Goal: Information Seeking & Learning: Learn about a topic

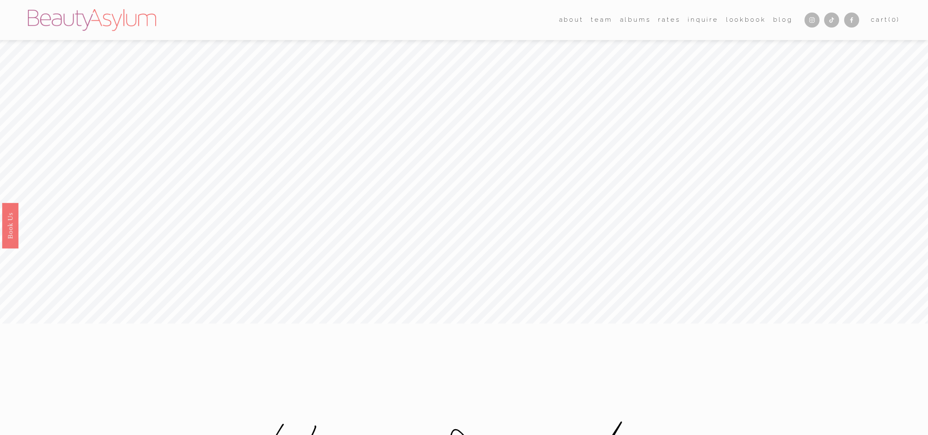
click at [0, 0] on link "[GEOGRAPHIC_DATA]" at bounding box center [0, 0] width 0 height 0
click at [629, 23] on link "albums" at bounding box center [635, 20] width 31 height 13
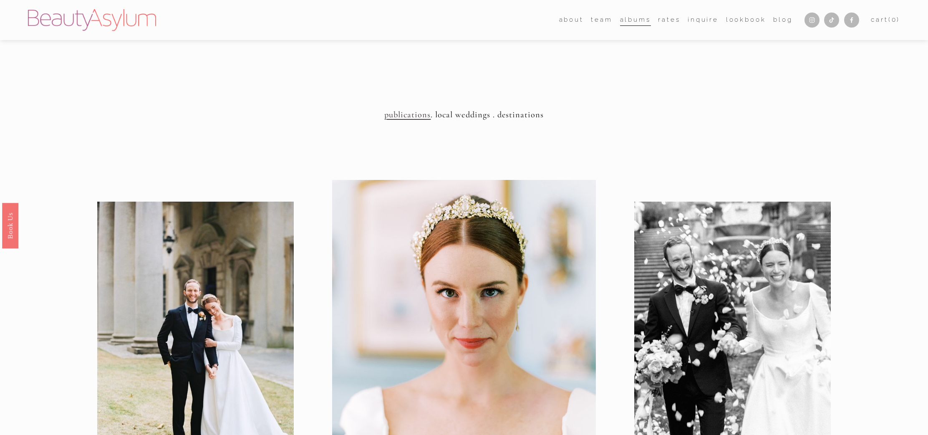
click at [738, 24] on link "Lookbook" at bounding box center [746, 20] width 40 height 13
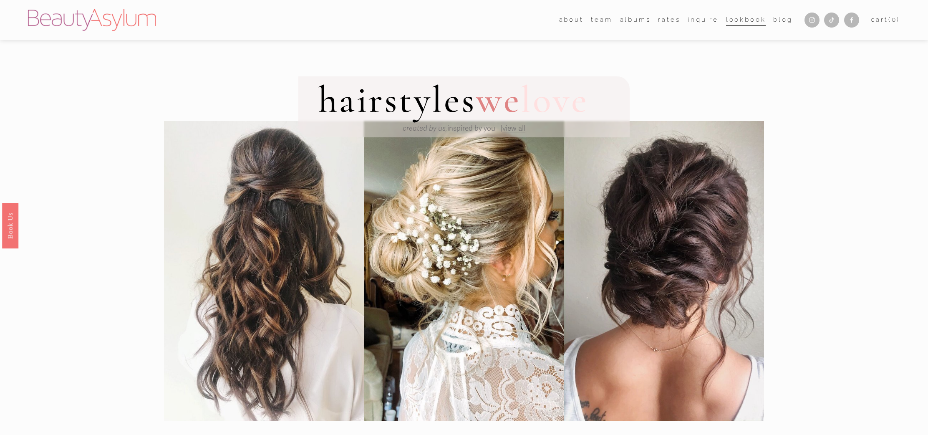
click at [781, 19] on link "Blog" at bounding box center [782, 20] width 19 height 13
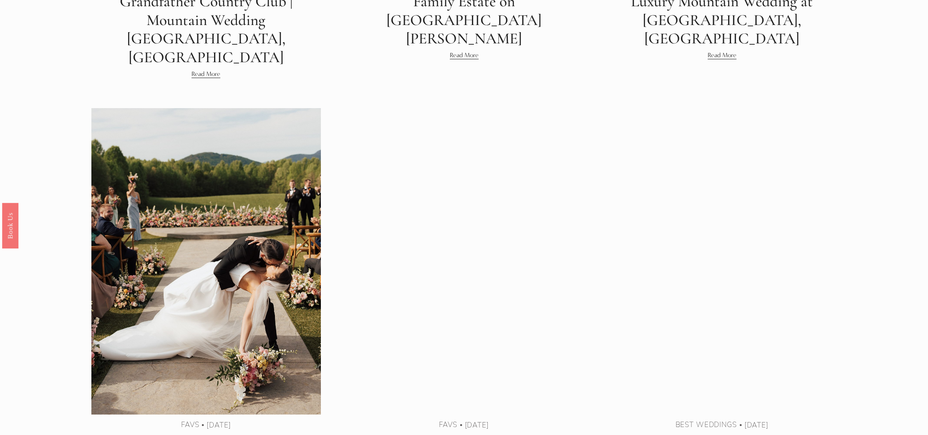
scroll to position [1940, 0]
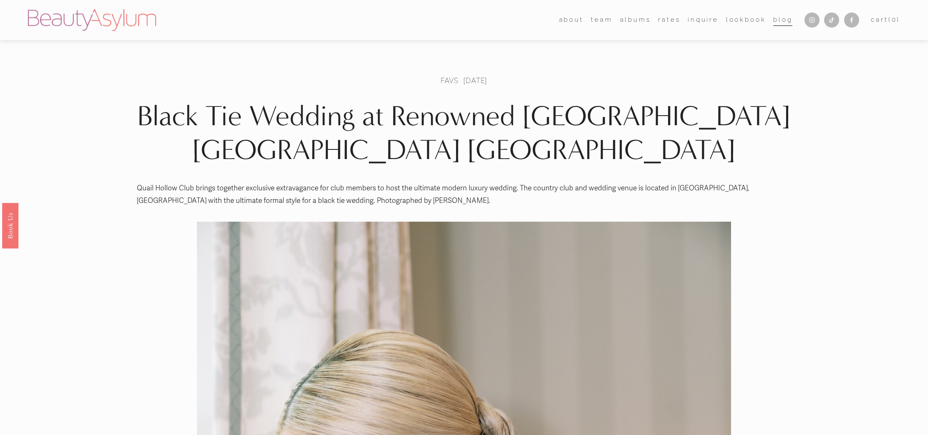
click at [740, 20] on link "Lookbook" at bounding box center [746, 20] width 40 height 13
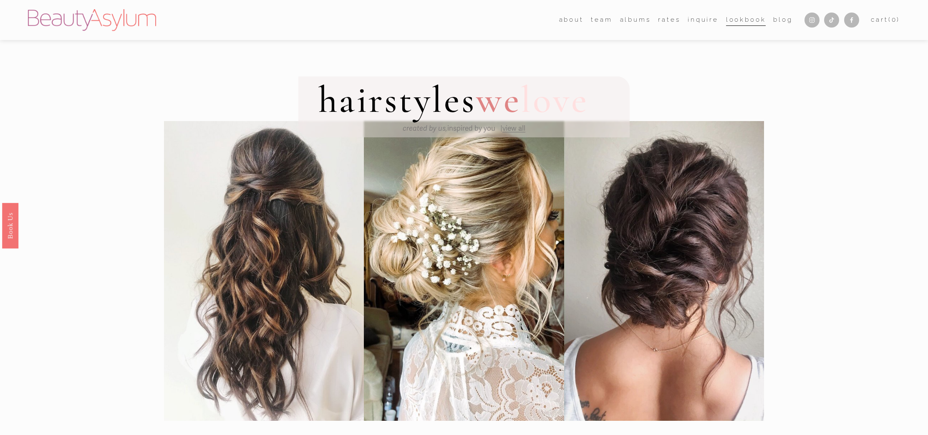
click at [778, 18] on link "Blog" at bounding box center [782, 20] width 19 height 13
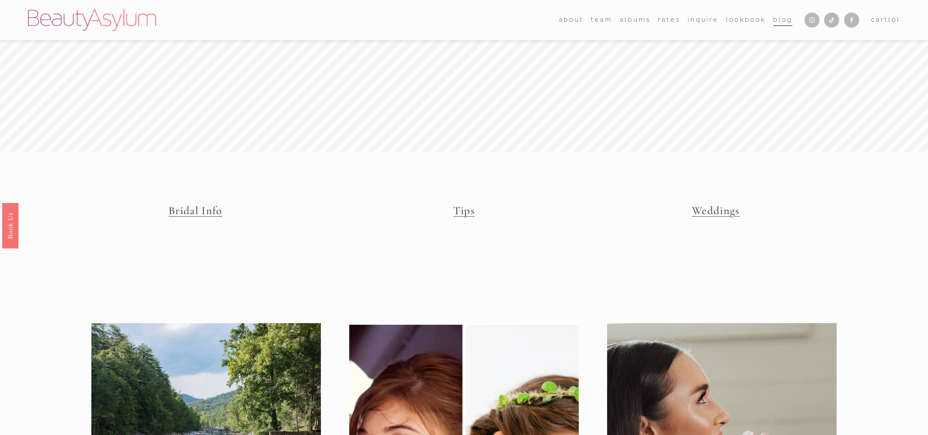
click at [455, 209] on link "Tips" at bounding box center [464, 211] width 22 height 14
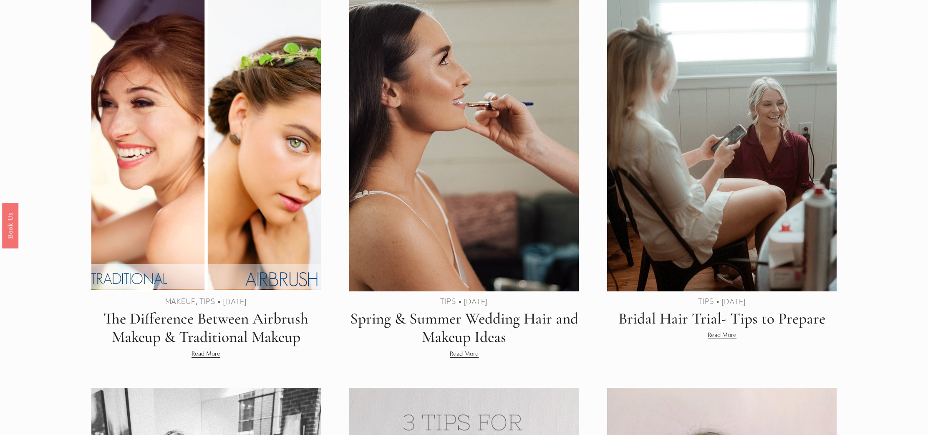
scroll to position [370, 0]
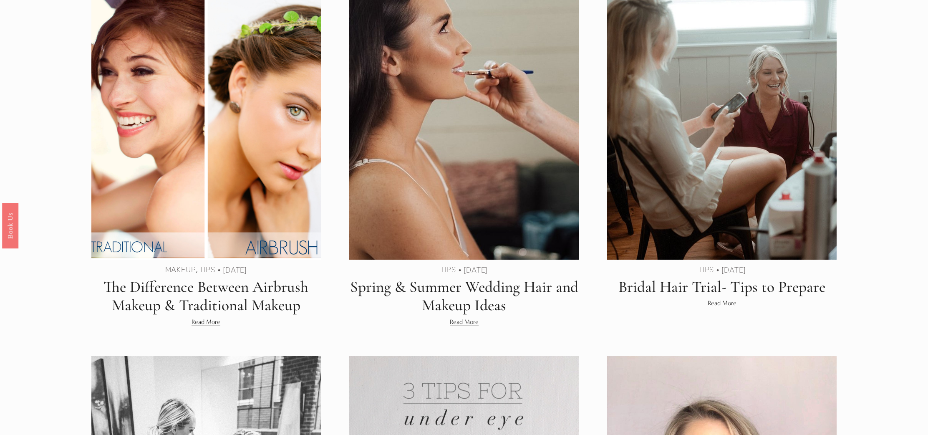
click at [489, 294] on link "Spring & Summer Wedding Hair and Makeup Ideas" at bounding box center [464, 296] width 228 height 38
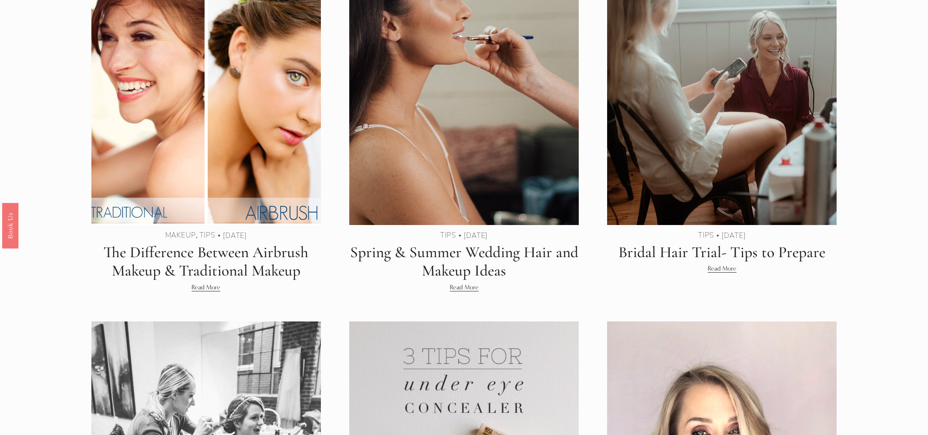
scroll to position [415, 0]
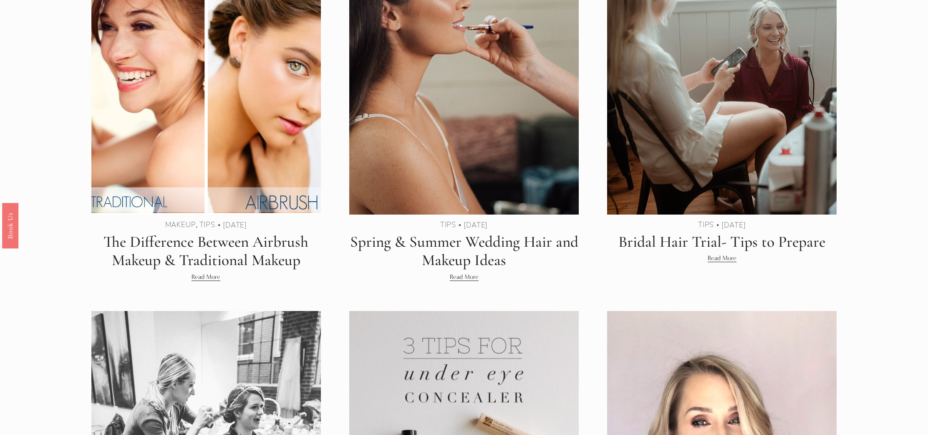
click at [725, 258] on link "Read More" at bounding box center [721, 258] width 29 height 10
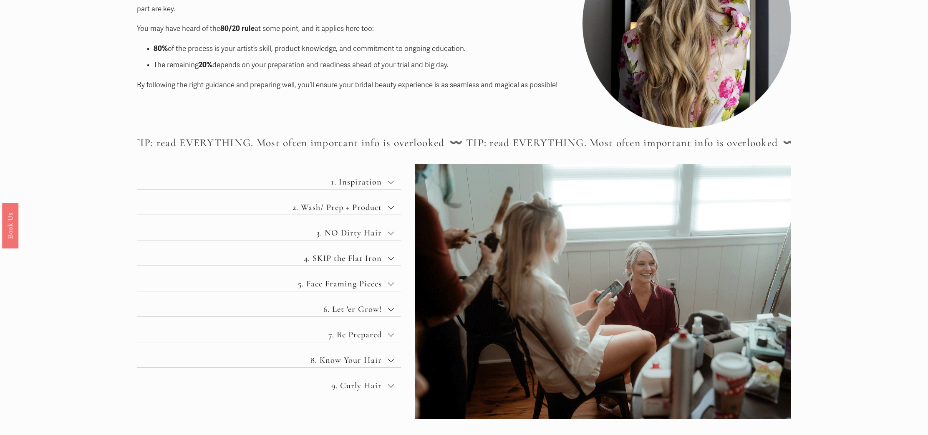
scroll to position [237, 0]
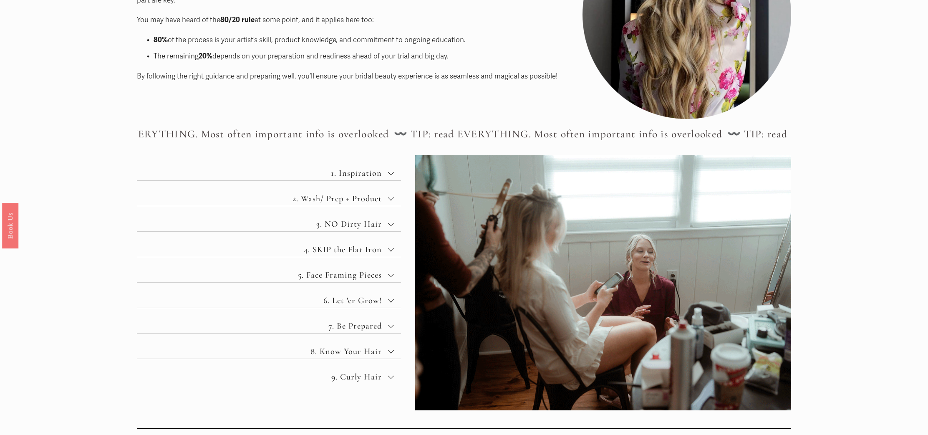
click at [390, 198] on div at bounding box center [391, 197] width 6 height 6
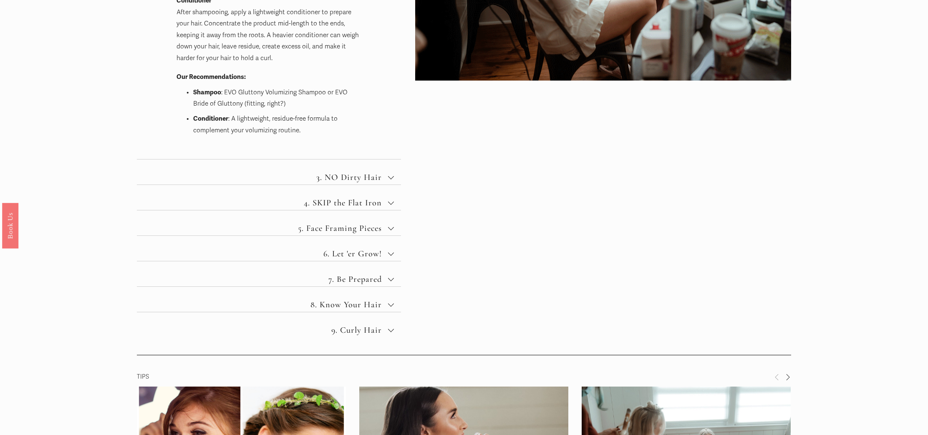
scroll to position [569, 0]
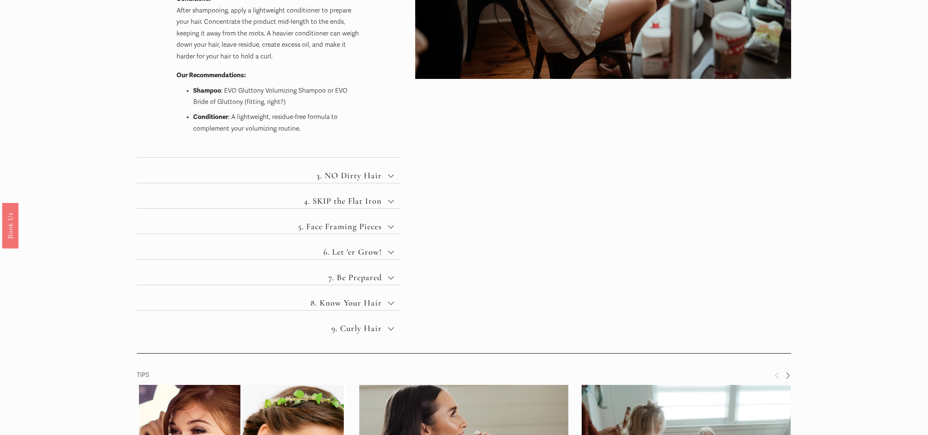
click at [390, 226] on div at bounding box center [391, 226] width 6 height 6
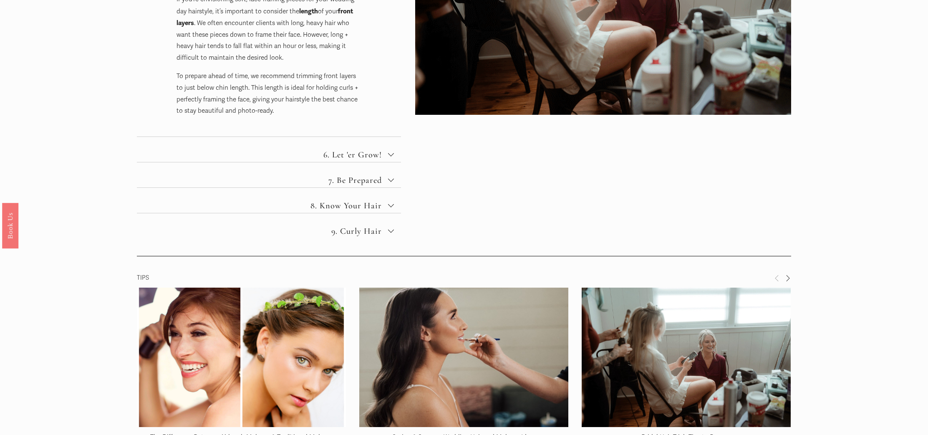
scroll to position [551, 0]
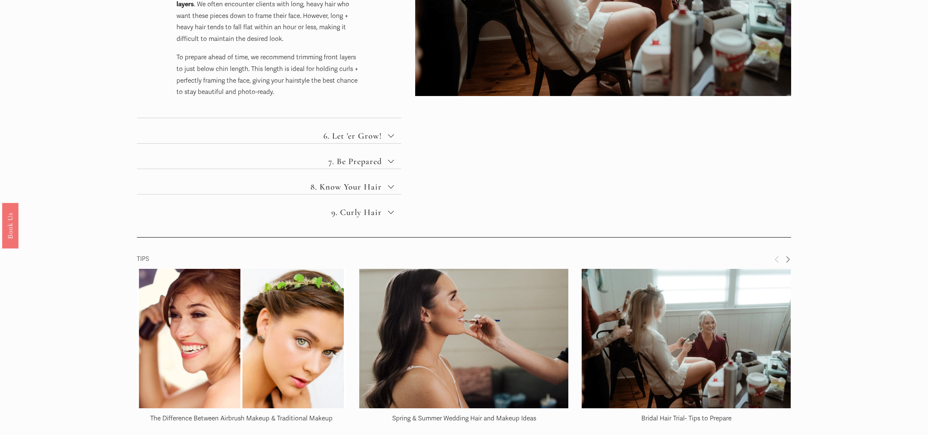
click at [388, 185] on div at bounding box center [391, 187] width 6 height 6
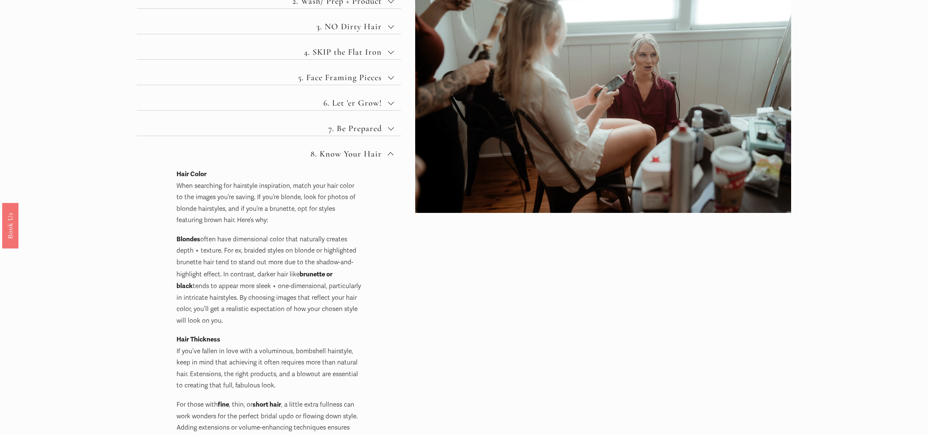
scroll to position [428, 0]
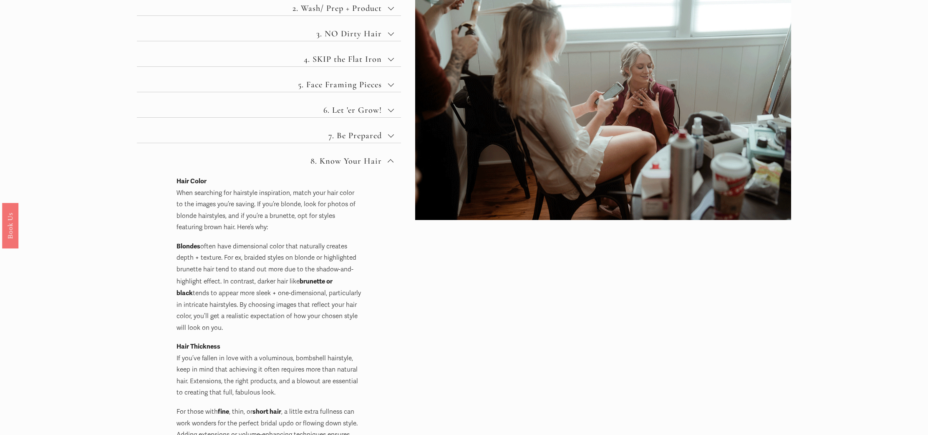
click at [389, 162] on div at bounding box center [391, 162] width 6 height 6
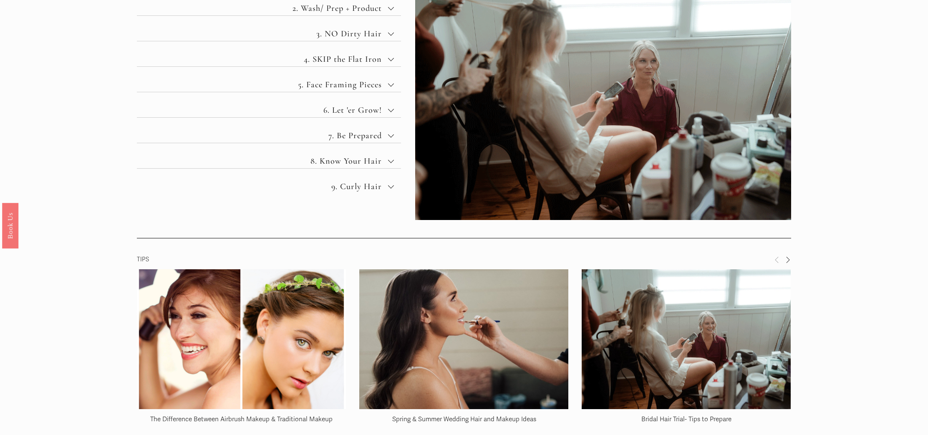
click at [389, 162] on div at bounding box center [391, 161] width 6 height 6
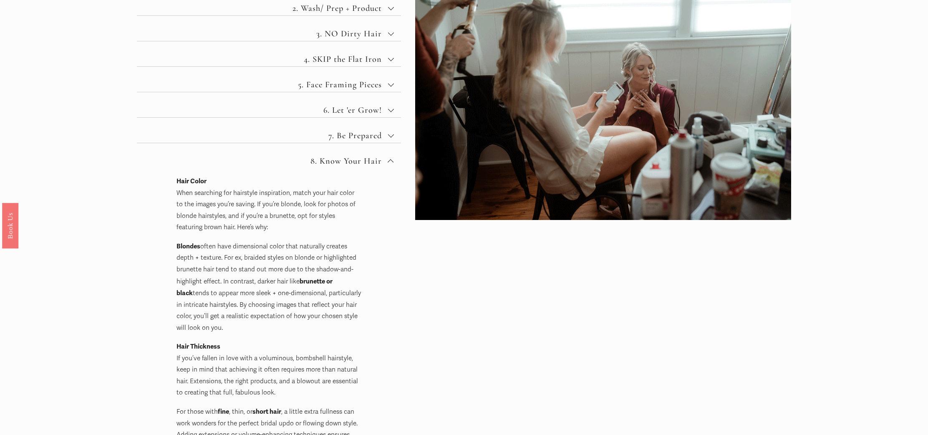
click at [388, 136] on div at bounding box center [391, 136] width 6 height 6
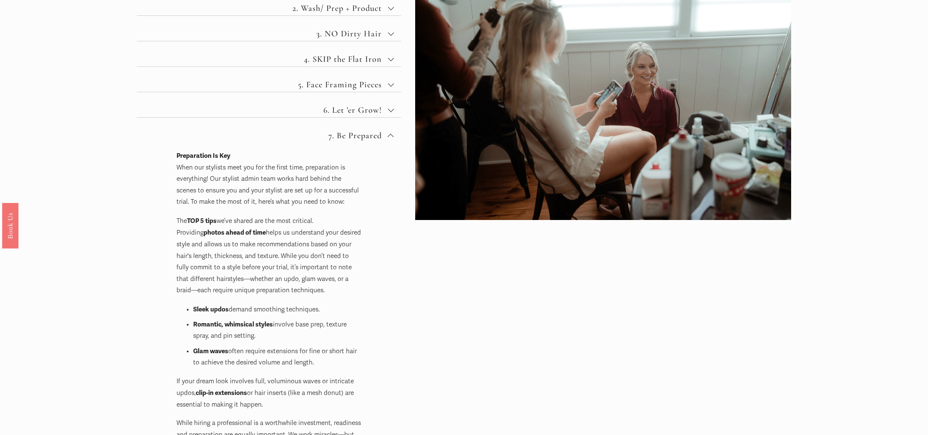
click at [392, 110] on div at bounding box center [391, 110] width 6 height 6
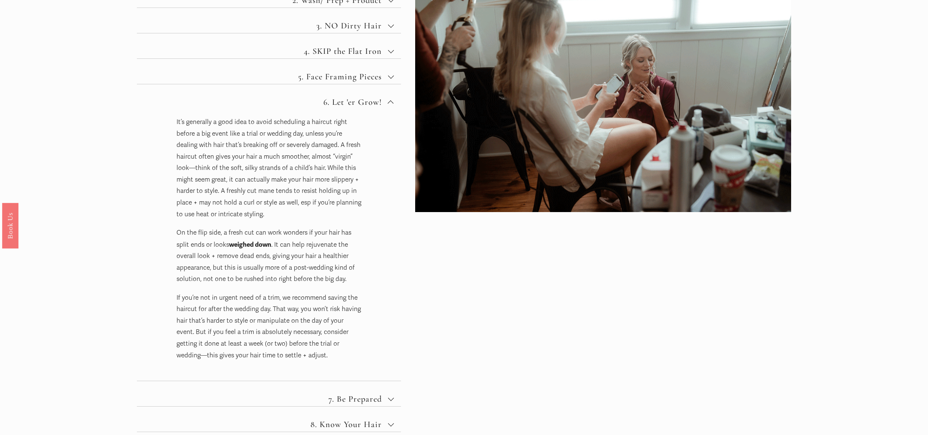
scroll to position [437, 0]
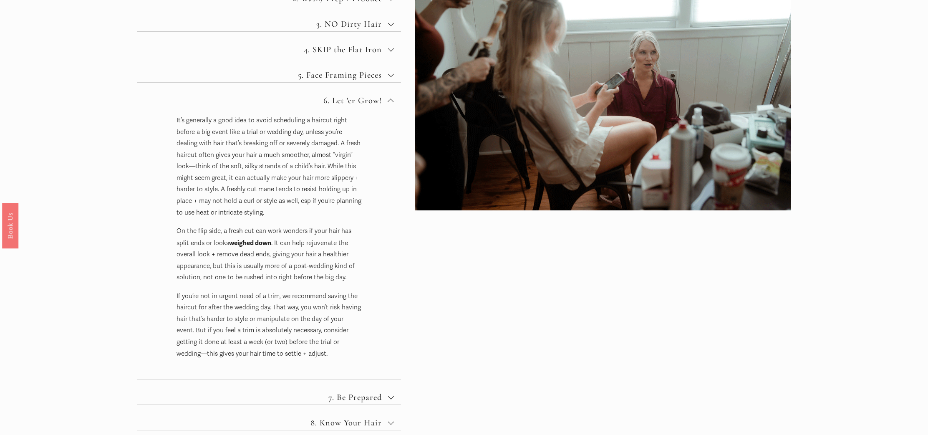
click at [391, 77] on div at bounding box center [391, 75] width 6 height 6
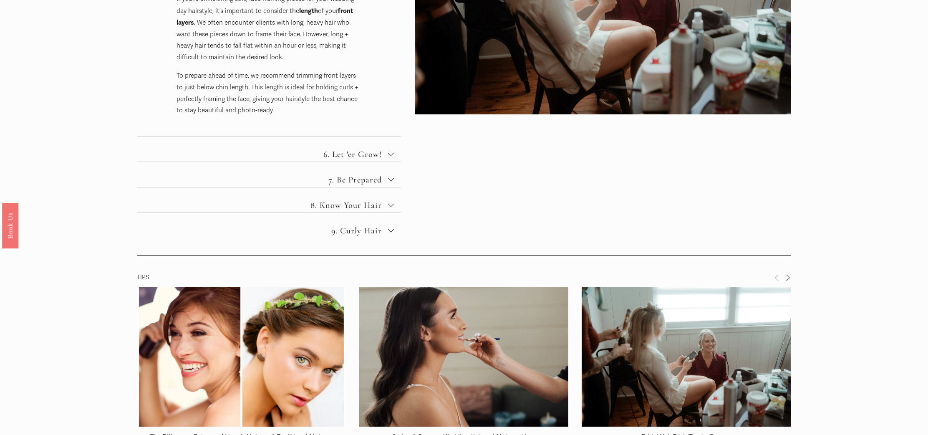
scroll to position [562, 0]
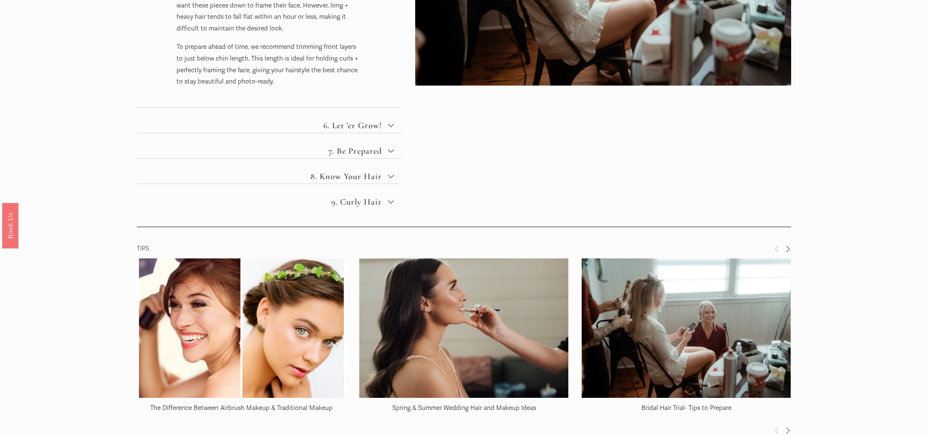
click at [394, 174] on button "8. Know Your Hair" at bounding box center [269, 171] width 264 height 25
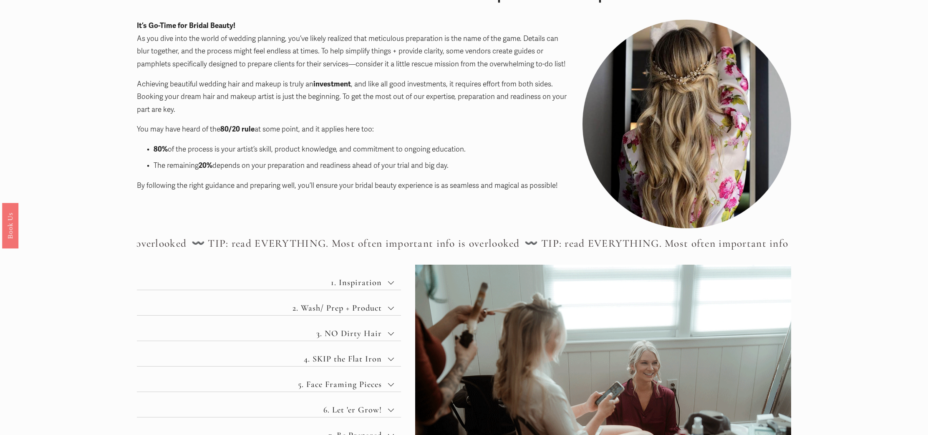
scroll to position [0, 0]
